Goal: Task Accomplishment & Management: Manage account settings

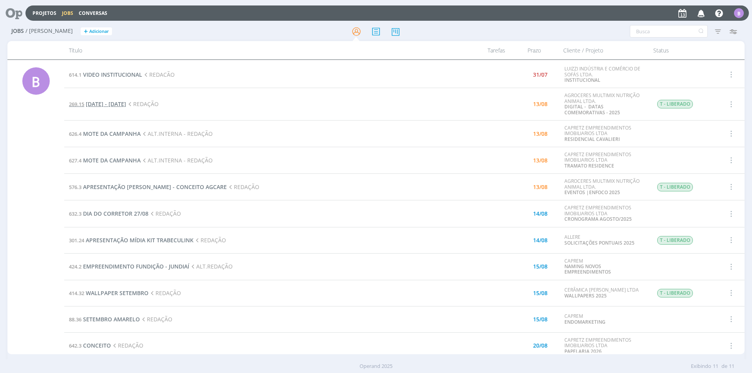
click at [126, 105] on span "[DATE] - [DATE]" at bounding box center [106, 103] width 40 height 7
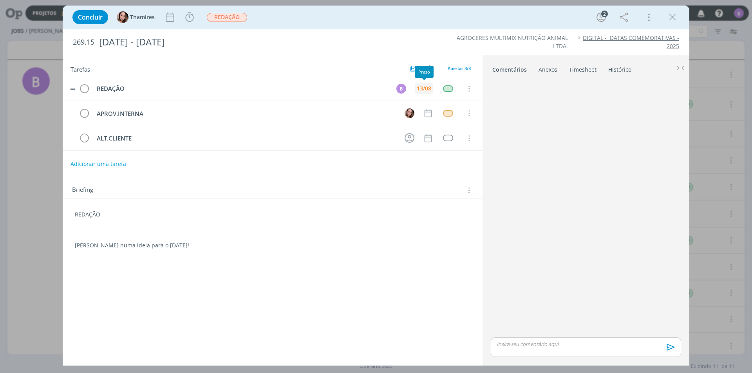
click at [430, 89] on div "13/08" at bounding box center [424, 88] width 14 height 5
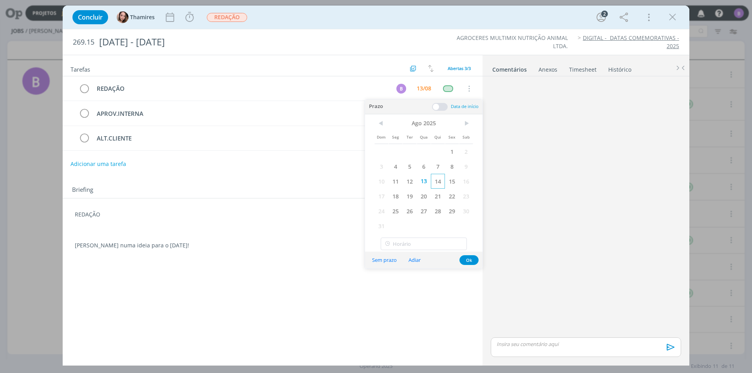
click at [435, 179] on span "14" at bounding box center [438, 181] width 14 height 15
click at [471, 260] on button "Ok" at bounding box center [469, 261] width 19 height 10
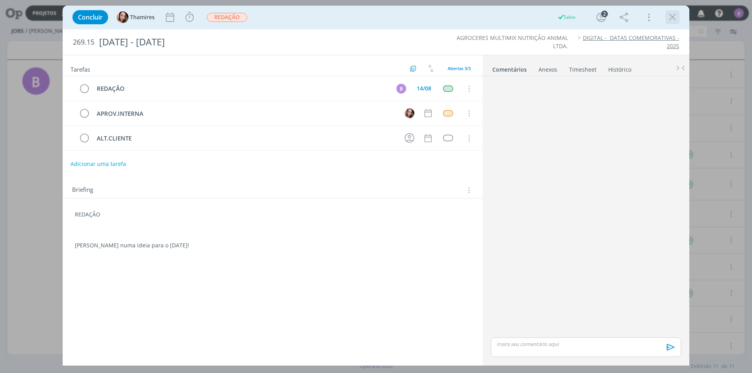
click at [670, 15] on icon "dialog" at bounding box center [673, 17] width 12 height 12
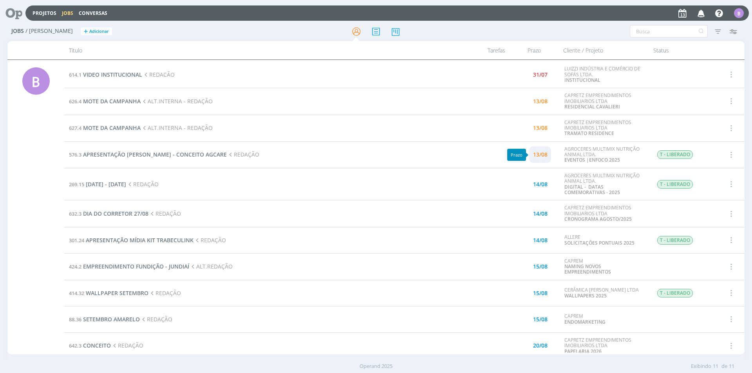
click at [543, 155] on div "13/08" at bounding box center [540, 154] width 14 height 5
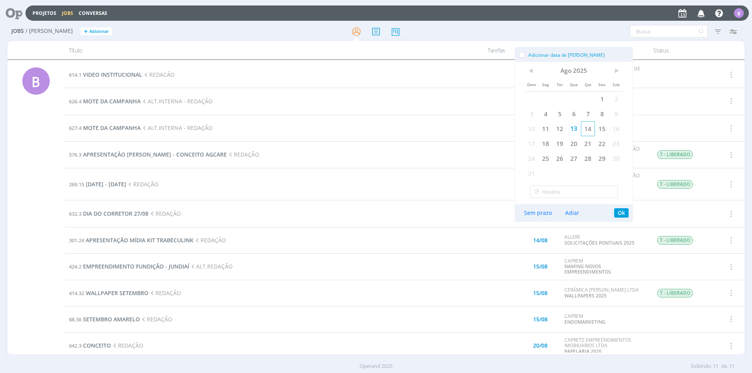
click at [587, 129] on span "14" at bounding box center [588, 128] width 14 height 15
click at [625, 214] on button "Ok" at bounding box center [621, 212] width 14 height 9
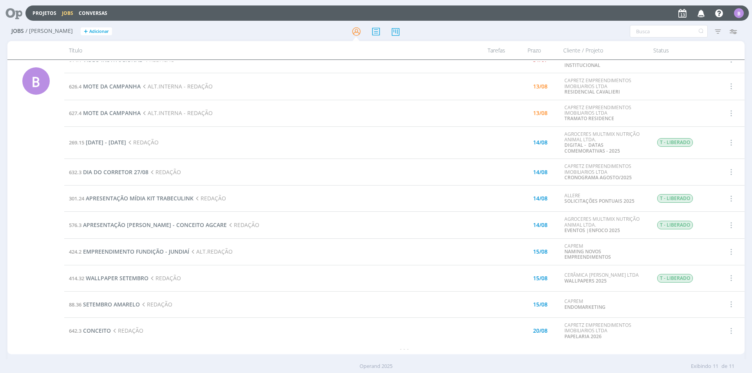
scroll to position [15, 0]
click at [100, 306] on span "SETEMBRO AMARELO" at bounding box center [111, 304] width 57 height 7
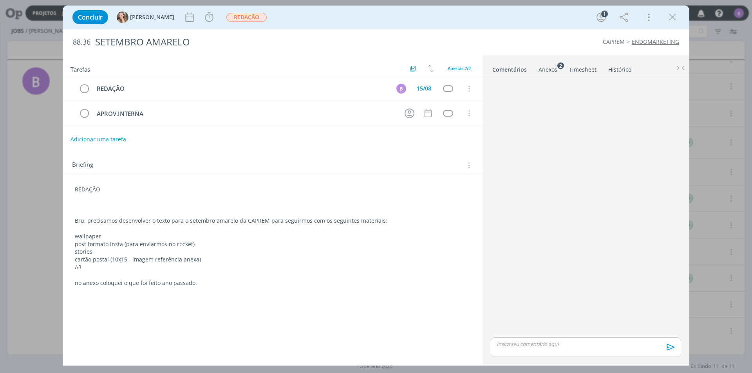
click at [541, 68] on div "Anexos 2" at bounding box center [548, 70] width 19 height 8
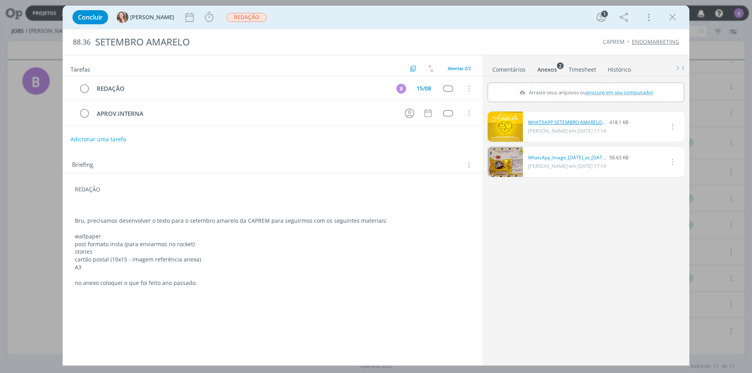
click at [564, 123] on link "WHATSAPP SETEMBRO AMARELO.png" at bounding box center [567, 122] width 78 height 7
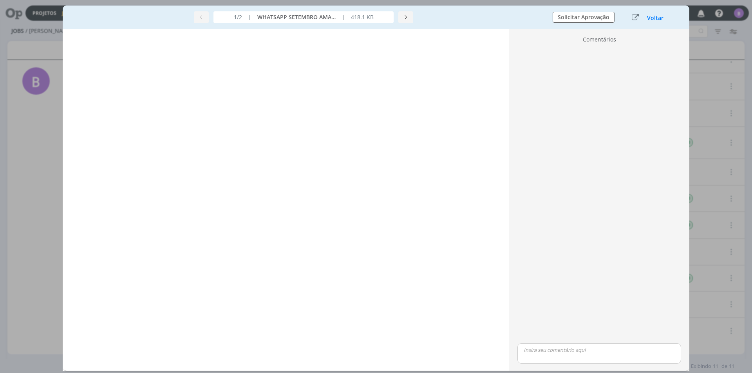
scroll to position [118, 0]
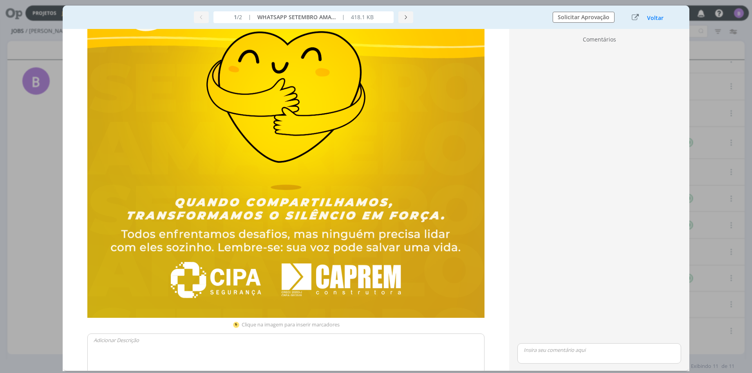
click at [654, 14] on div "Voltar" at bounding box center [655, 17] width 17 height 8
click at [658, 19] on button "Voltar" at bounding box center [655, 18] width 17 height 6
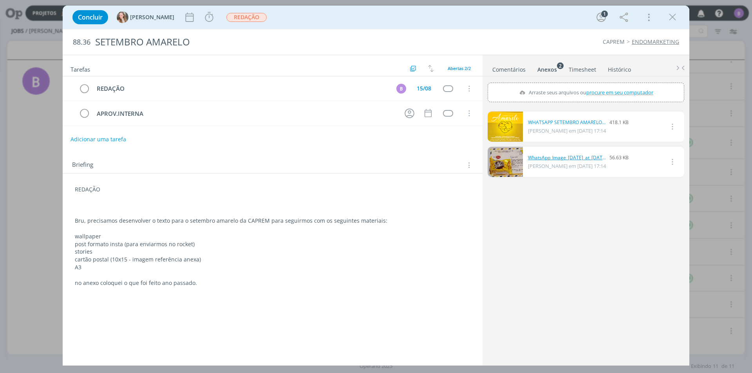
click at [564, 158] on link "WhatsApp_Image_[DATE]_at_[DATE].jpeg" at bounding box center [567, 157] width 78 height 7
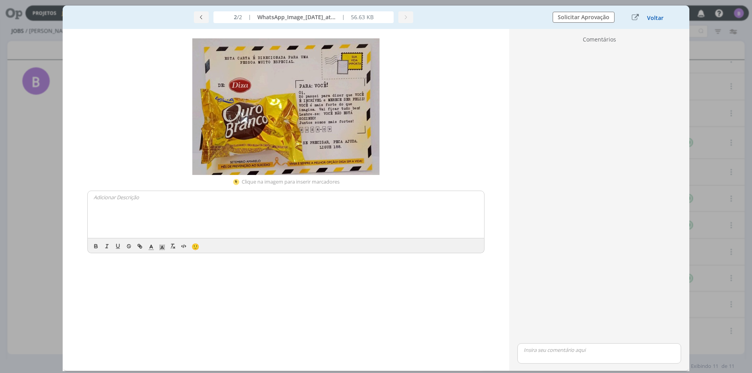
click at [650, 19] on button "Voltar" at bounding box center [655, 18] width 17 height 6
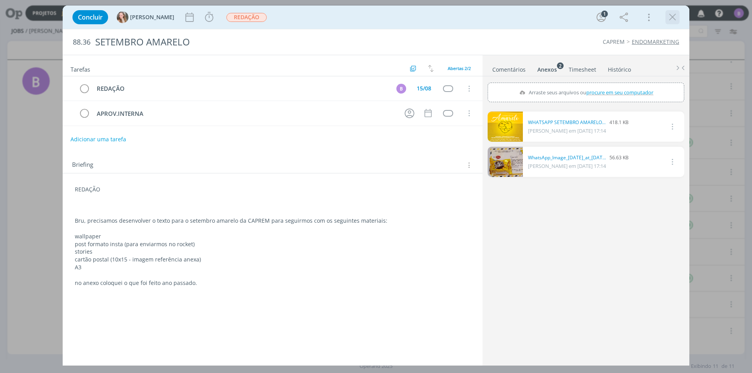
click at [670, 18] on icon "dialog" at bounding box center [673, 17] width 12 height 12
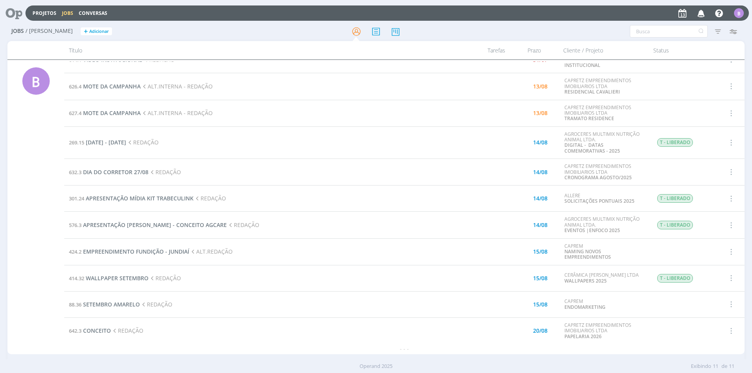
click at [495, 9] on div "Projetos Jobs Conversas Notificações Central de Ajuda Área de Membros Implantaç…" at bounding box center [387, 12] width 724 height 15
